Goal: Transaction & Acquisition: Purchase product/service

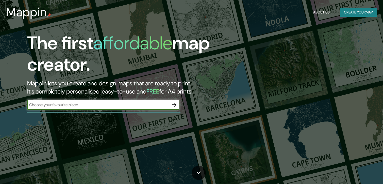
click at [75, 106] on input "text" at bounding box center [98, 105] width 142 height 6
type input "town of [GEOGRAPHIC_DATA], [US_STATE]"
click at [173, 106] on icon "button" at bounding box center [174, 104] width 6 height 6
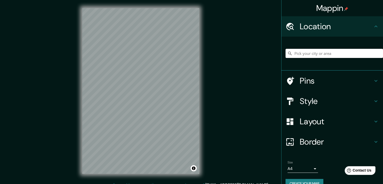
click at [304, 52] on input "Pick your city or area" at bounding box center [333, 53] width 97 height 9
paste input "[0:35:21]"
type input "[0:35:21]"
click at [306, 80] on h4 "Pins" at bounding box center [336, 81] width 73 height 10
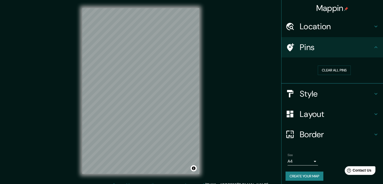
click at [301, 98] on div "Style" at bounding box center [331, 93] width 101 height 20
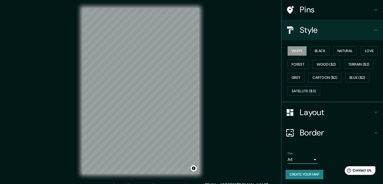
scroll to position [38, 0]
click at [337, 51] on button "Natural" at bounding box center [344, 50] width 23 height 9
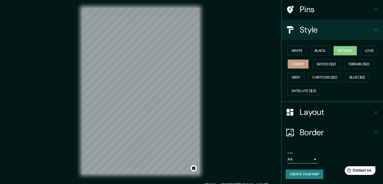
click at [292, 64] on button "Forest" at bounding box center [297, 63] width 21 height 9
click at [291, 47] on button "White" at bounding box center [296, 50] width 19 height 9
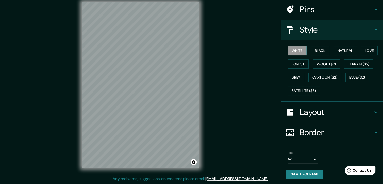
scroll to position [0, 0]
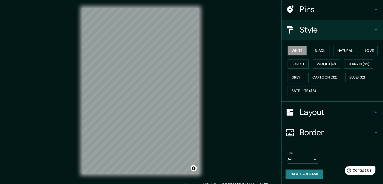
click at [326, 6] on h4 "Pins" at bounding box center [336, 9] width 73 height 10
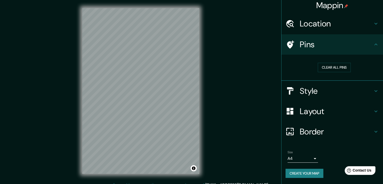
scroll to position [2, 0]
click at [308, 25] on h4 "Location" at bounding box center [336, 24] width 73 height 10
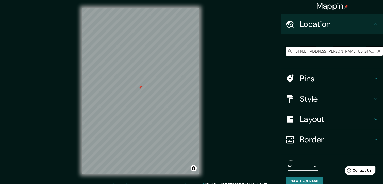
click at [297, 53] on input "[STREET_ADDRESS][PERSON_NAME][US_STATE]" at bounding box center [333, 50] width 97 height 9
click at [288, 52] on input "[STREET_ADDRESS][PERSON_NAME][US_STATE]" at bounding box center [333, 50] width 97 height 9
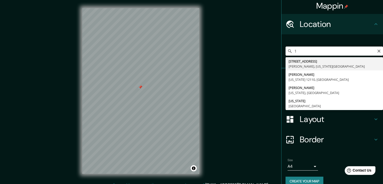
scroll to position [0, 0]
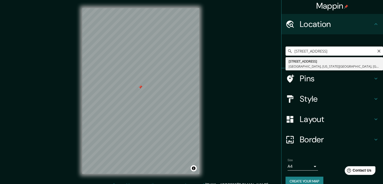
type input "[STREET_ADDRESS][US_STATE]"
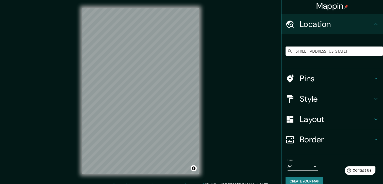
click at [302, 80] on h4 "Pins" at bounding box center [336, 78] width 73 height 10
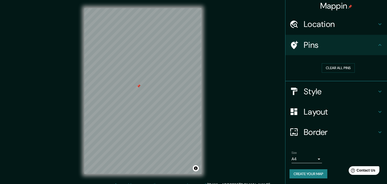
click at [307, 157] on body "Mappin Location [STREET_ADDRESS][US_STATE] Pins Clear all pins Style Layout Bor…" at bounding box center [193, 92] width 387 height 184
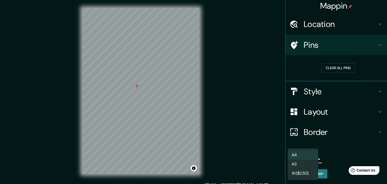
click at [340, 141] on div at bounding box center [193, 92] width 387 height 184
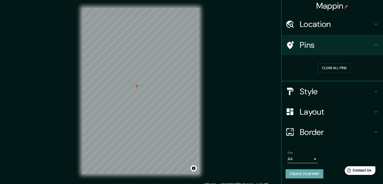
click at [310, 172] on button "Create your map" at bounding box center [304, 173] width 38 height 9
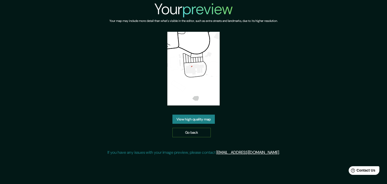
click at [192, 133] on link "Go back" at bounding box center [191, 132] width 38 height 9
